Goal: Transaction & Acquisition: Purchase product/service

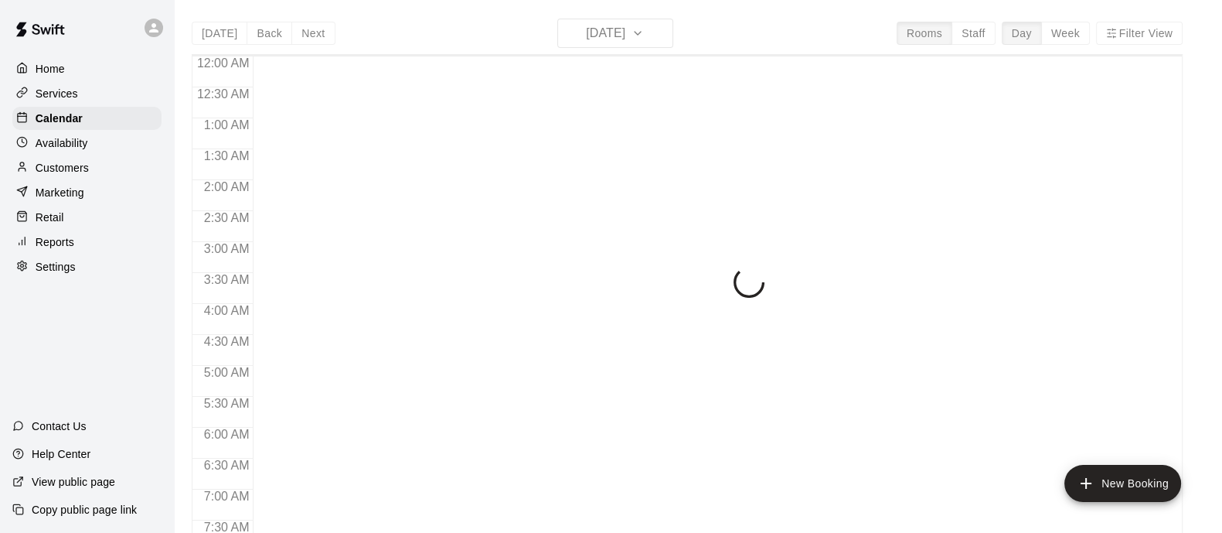
scroll to position [990, 0]
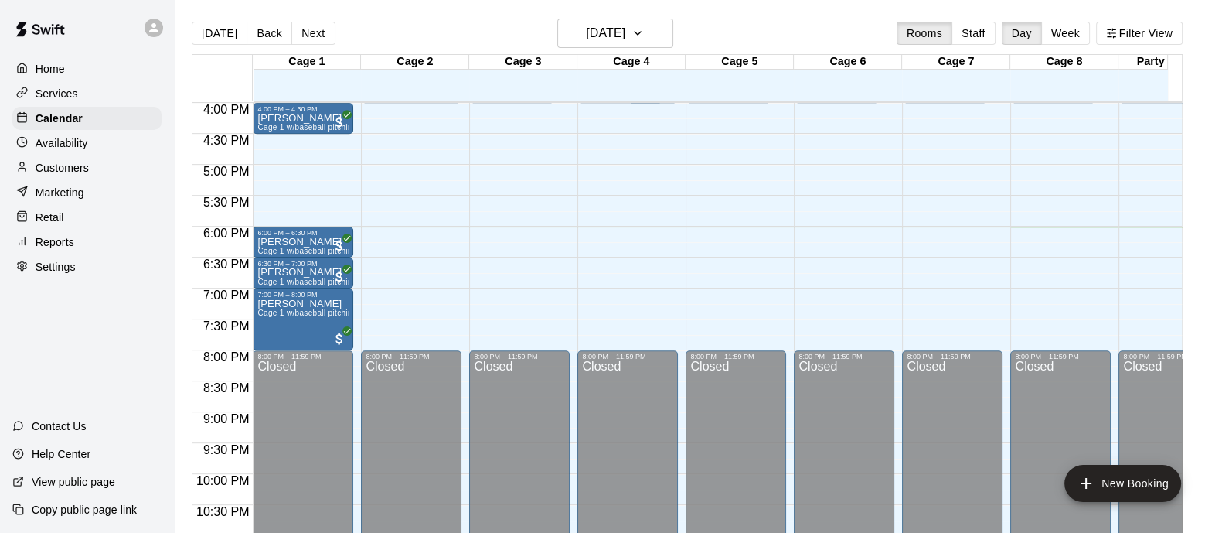
click at [60, 218] on p "Retail" at bounding box center [50, 217] width 29 height 15
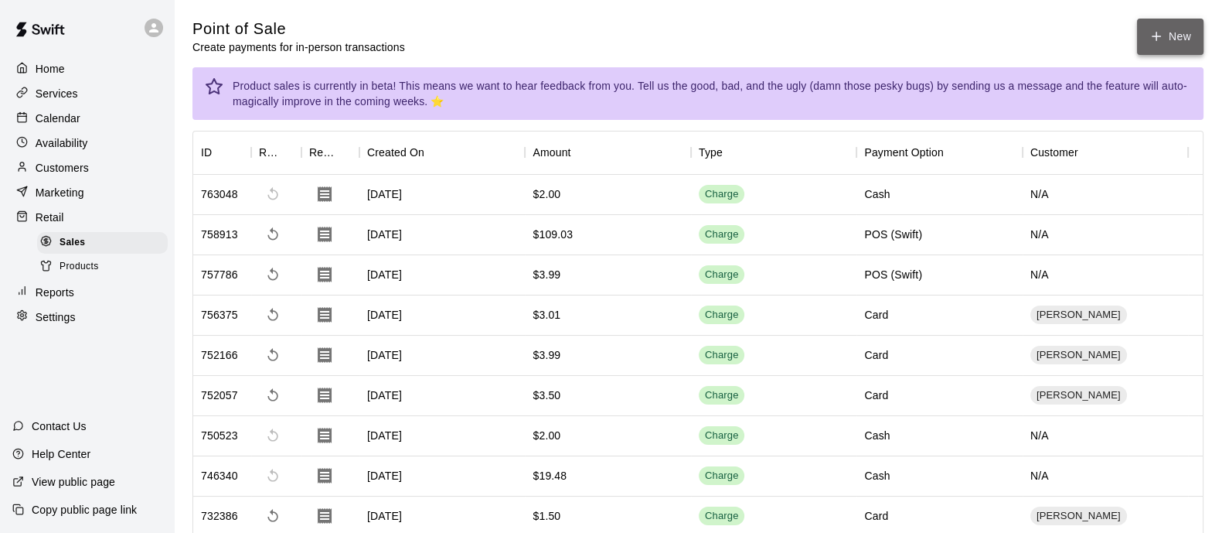
click at [1183, 37] on button "New" at bounding box center [1170, 37] width 66 height 36
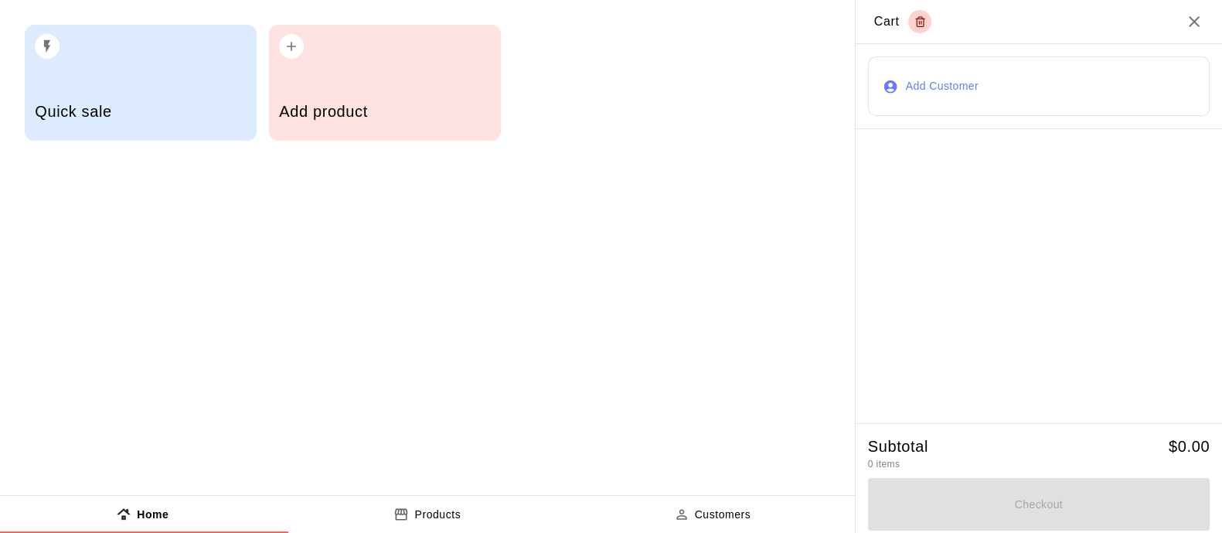
click at [406, 79] on div "Add product" at bounding box center [385, 83] width 232 height 116
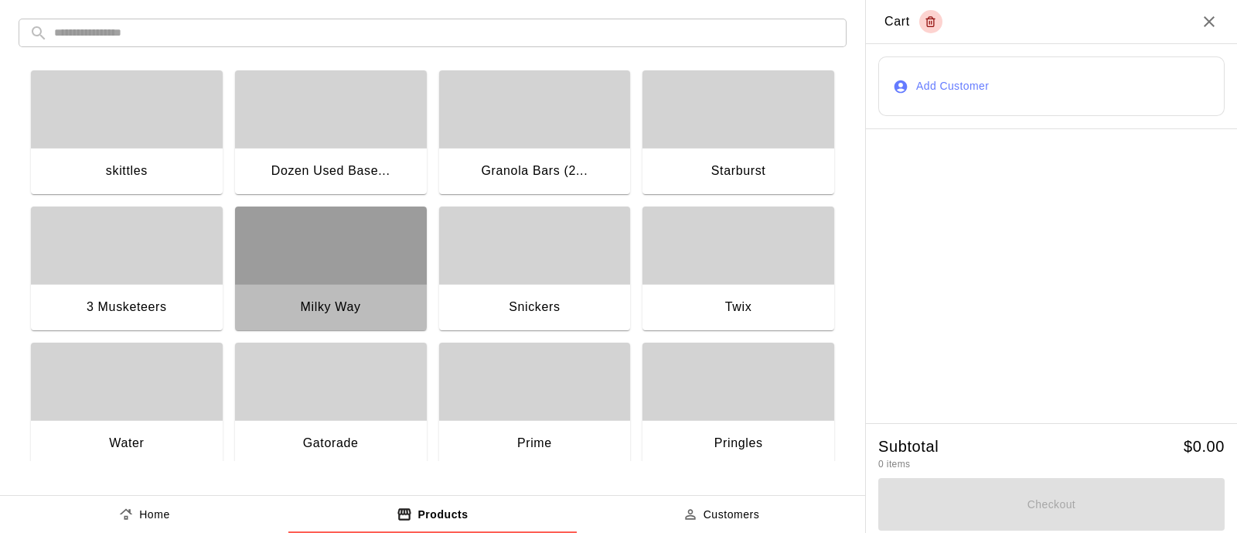
click at [268, 247] on div "button" at bounding box center [331, 244] width 192 height 77
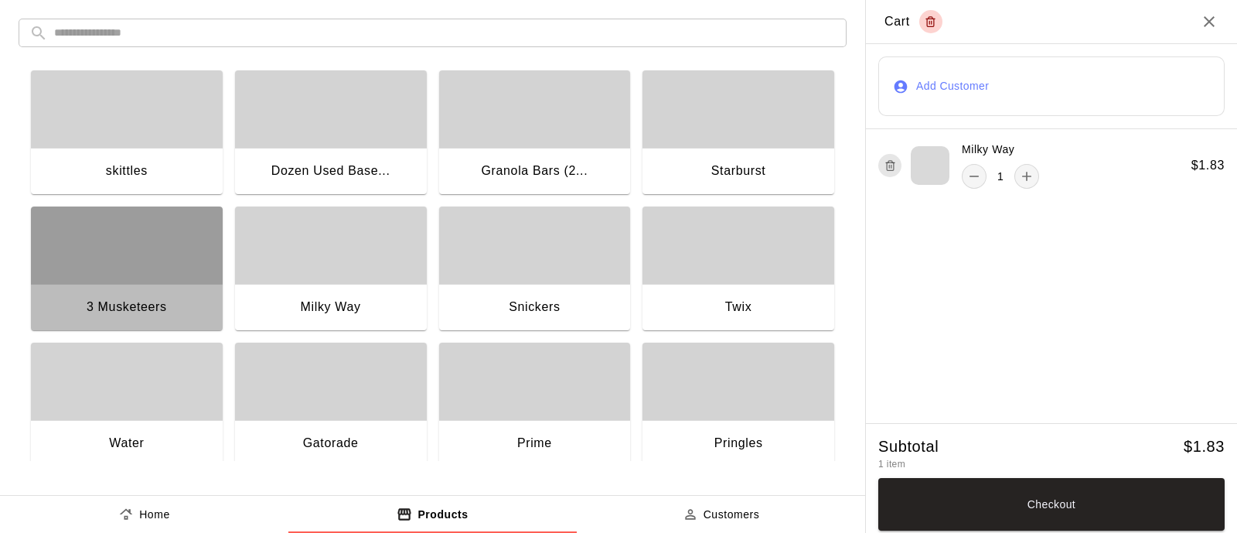
click at [70, 250] on div "button" at bounding box center [127, 244] width 192 height 77
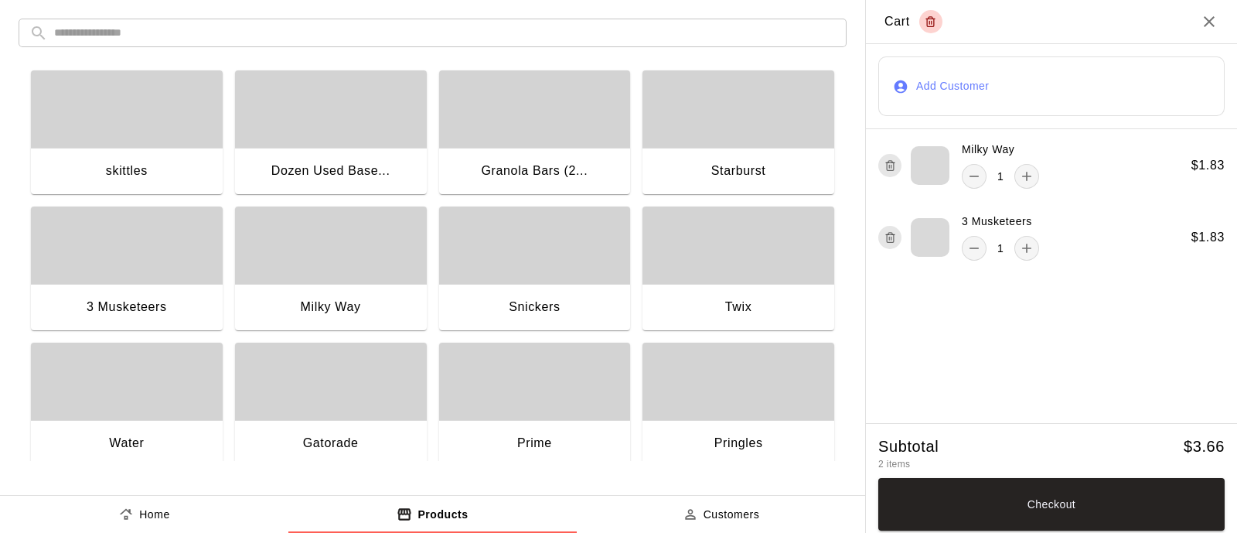
click at [678, 264] on div "button" at bounding box center [738, 244] width 192 height 77
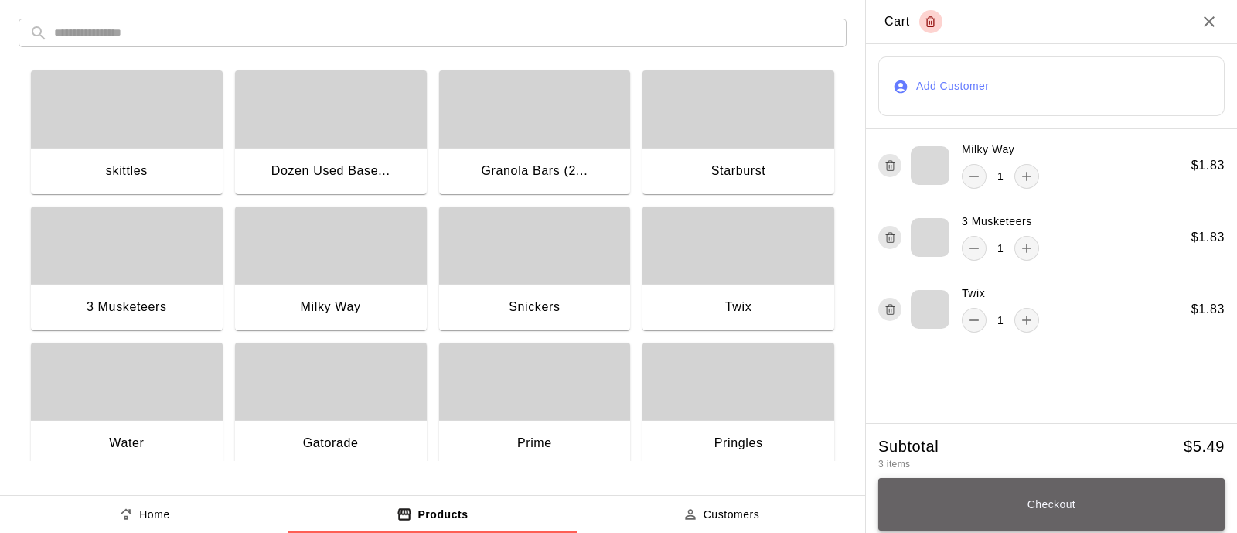
click at [997, 512] on button "Checkout" at bounding box center [1051, 504] width 346 height 53
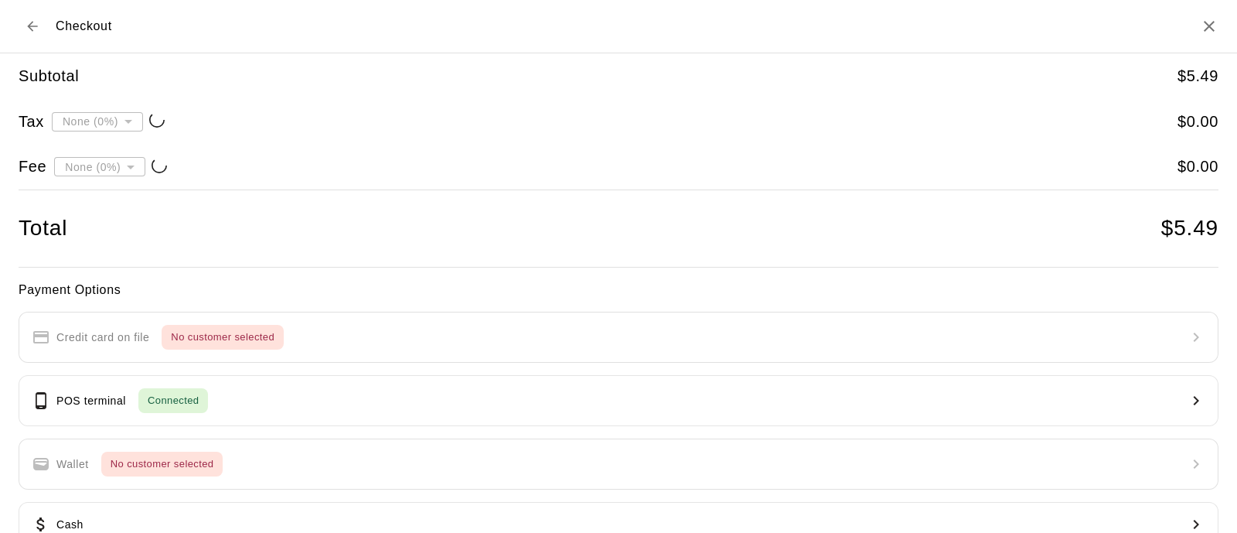
type input "**********"
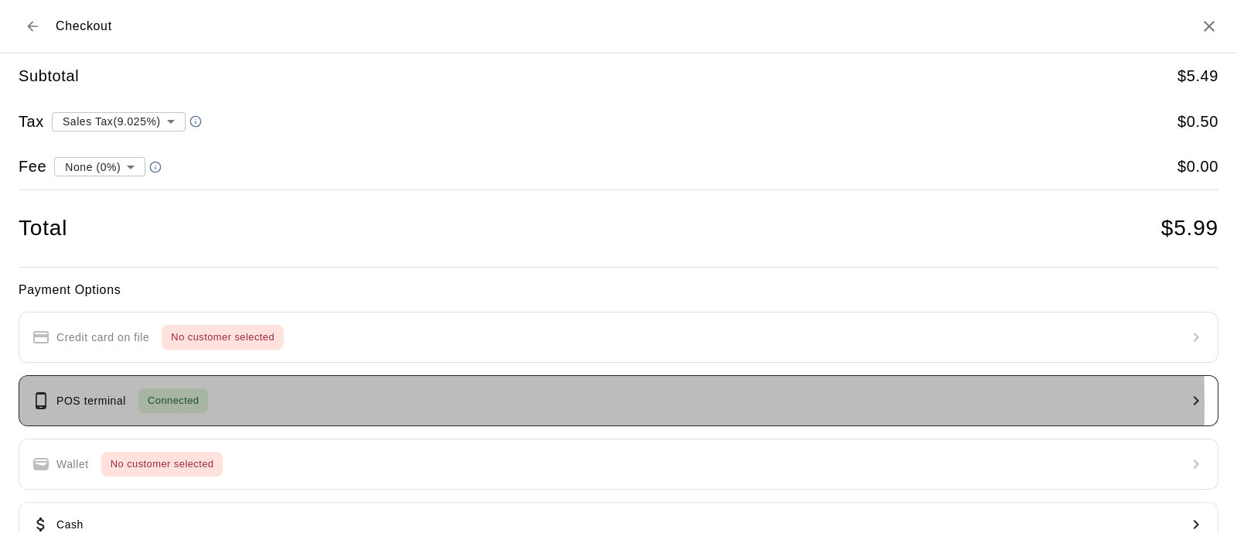
click at [170, 404] on span "Connected" at bounding box center [173, 401] width 70 height 18
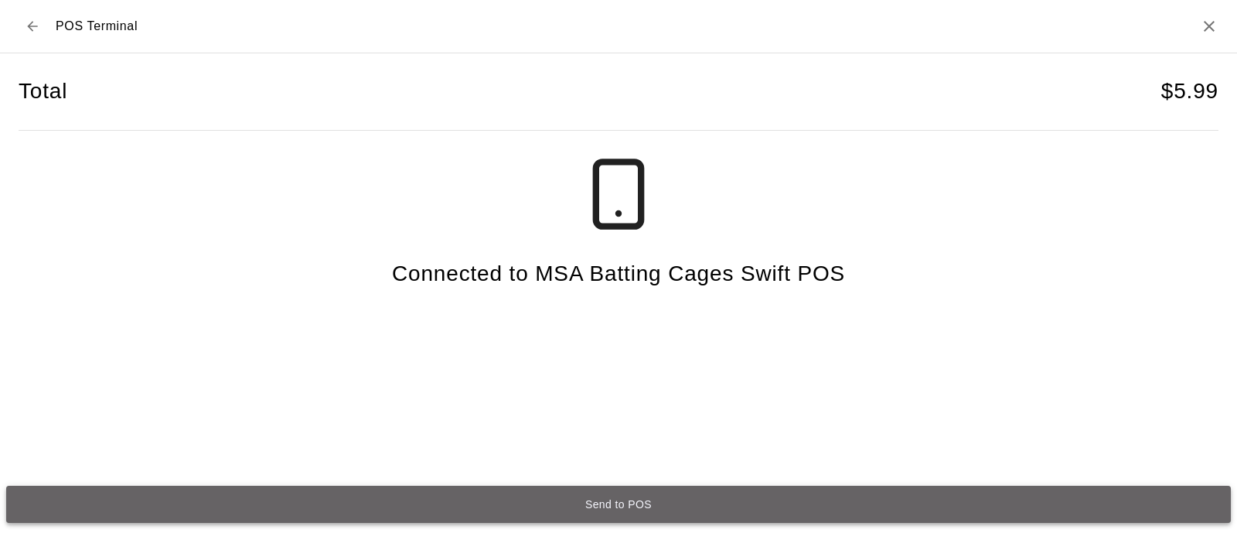
click at [595, 504] on button "Send to POS" at bounding box center [618, 504] width 1225 height 37
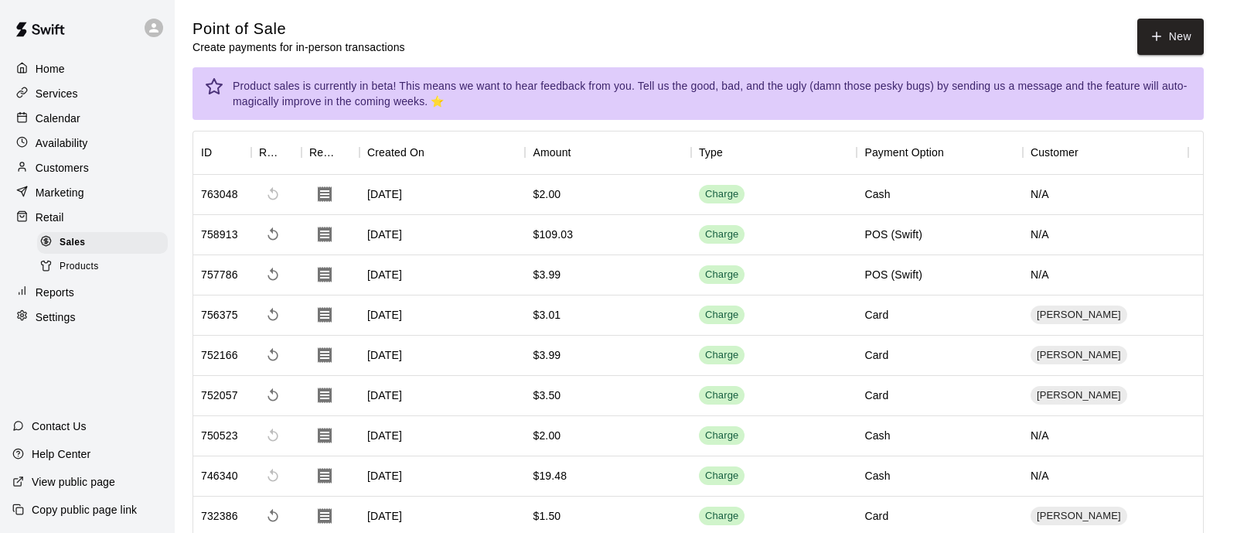
click at [53, 123] on p "Calendar" at bounding box center [58, 118] width 45 height 15
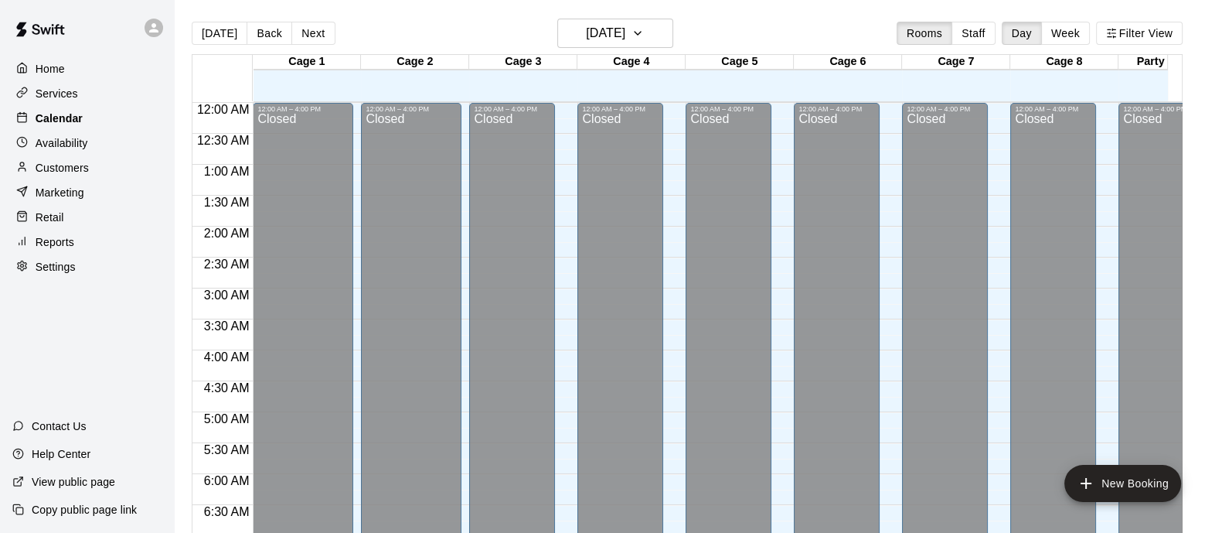
scroll to position [990, 0]
